Goal: Navigation & Orientation: Find specific page/section

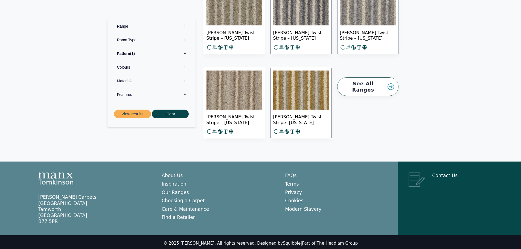
scroll to position [513, 0]
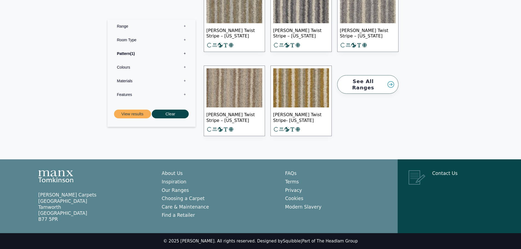
click at [379, 83] on link "See All Ranges" at bounding box center [367, 84] width 61 height 19
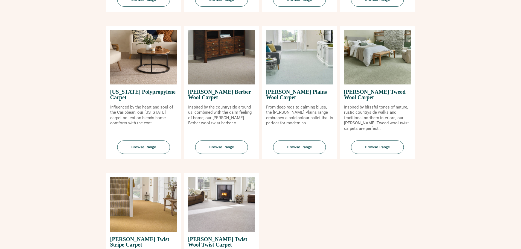
scroll to position [629, 0]
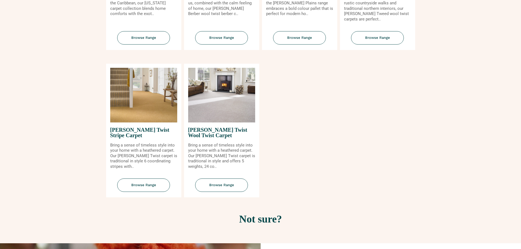
click at [122, 91] on img at bounding box center [143, 95] width 67 height 55
click at [153, 182] on span "Browse Range" at bounding box center [143, 184] width 53 height 13
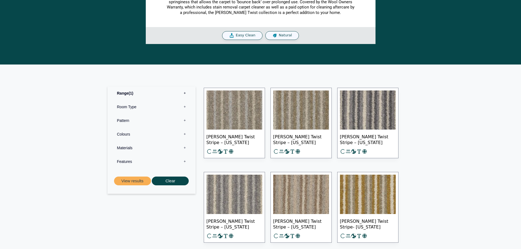
scroll to position [164, 0]
